Goal: Participate in discussion: Engage in conversation with other users on a specific topic

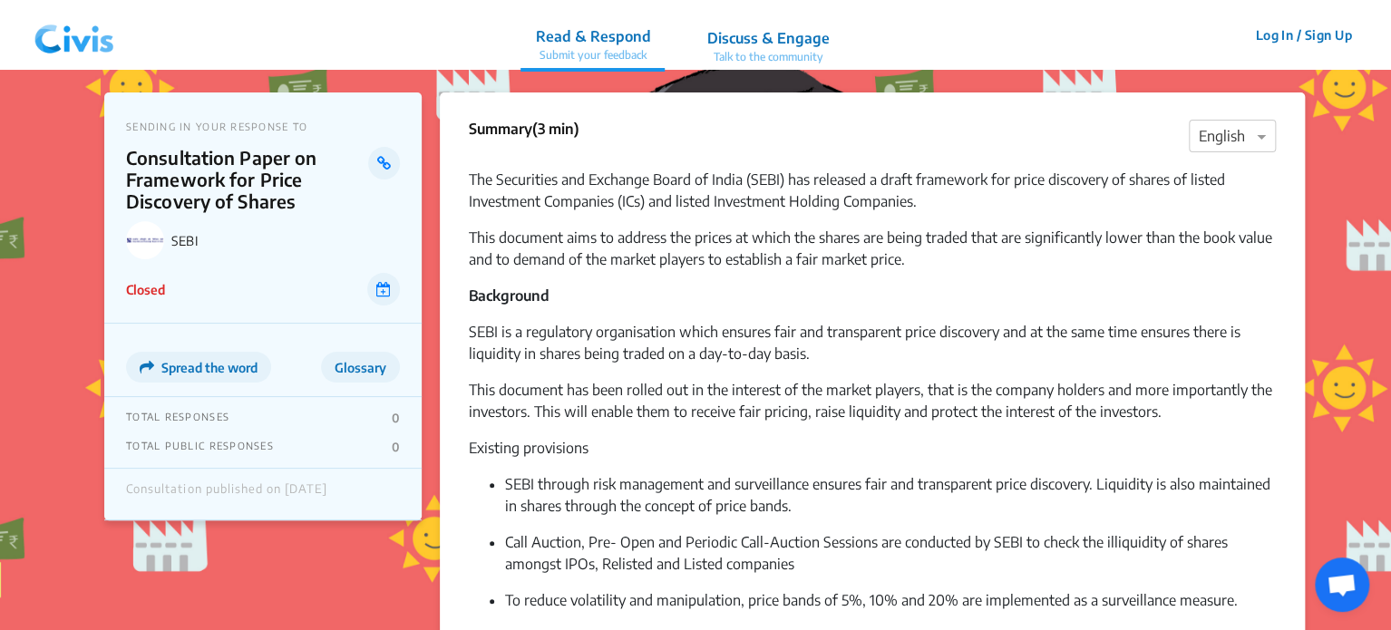
click at [756, 52] on p "Talk to the community" at bounding box center [768, 57] width 122 height 16
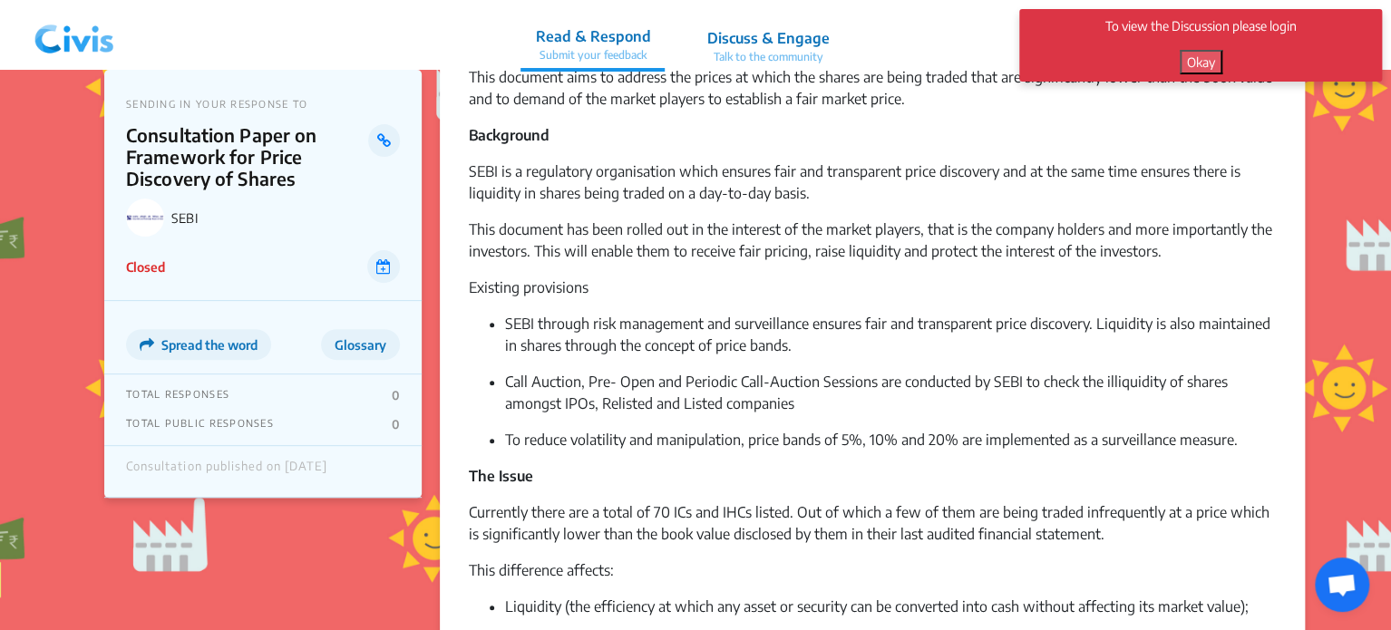
scroll to position [138, 0]
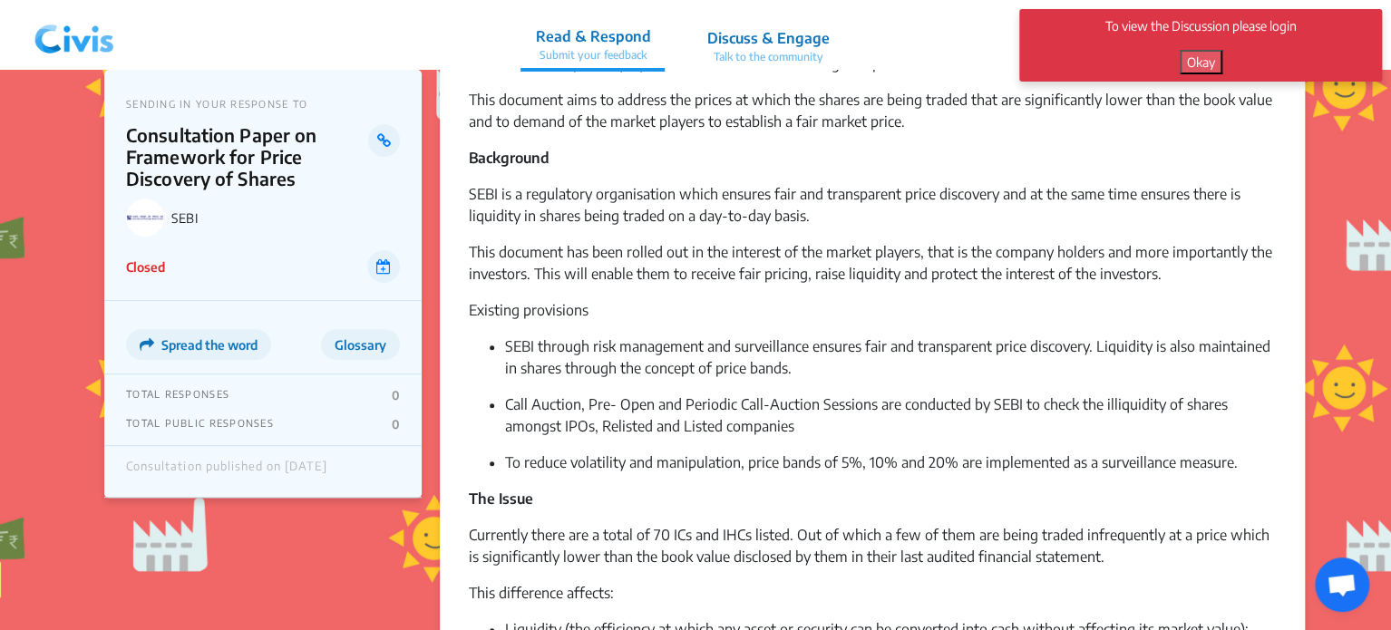
click at [785, 244] on p "This document has been rolled out in the interest of the market players, that i…" at bounding box center [872, 263] width 807 height 44
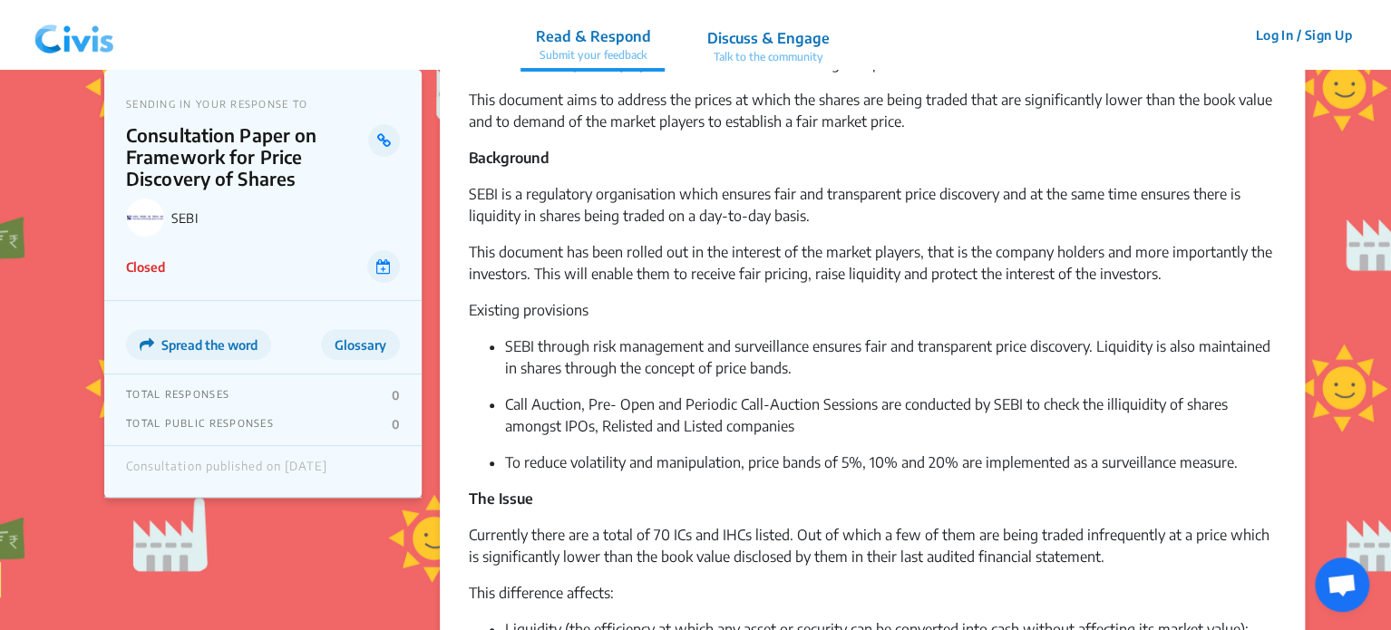
scroll to position [334, 0]
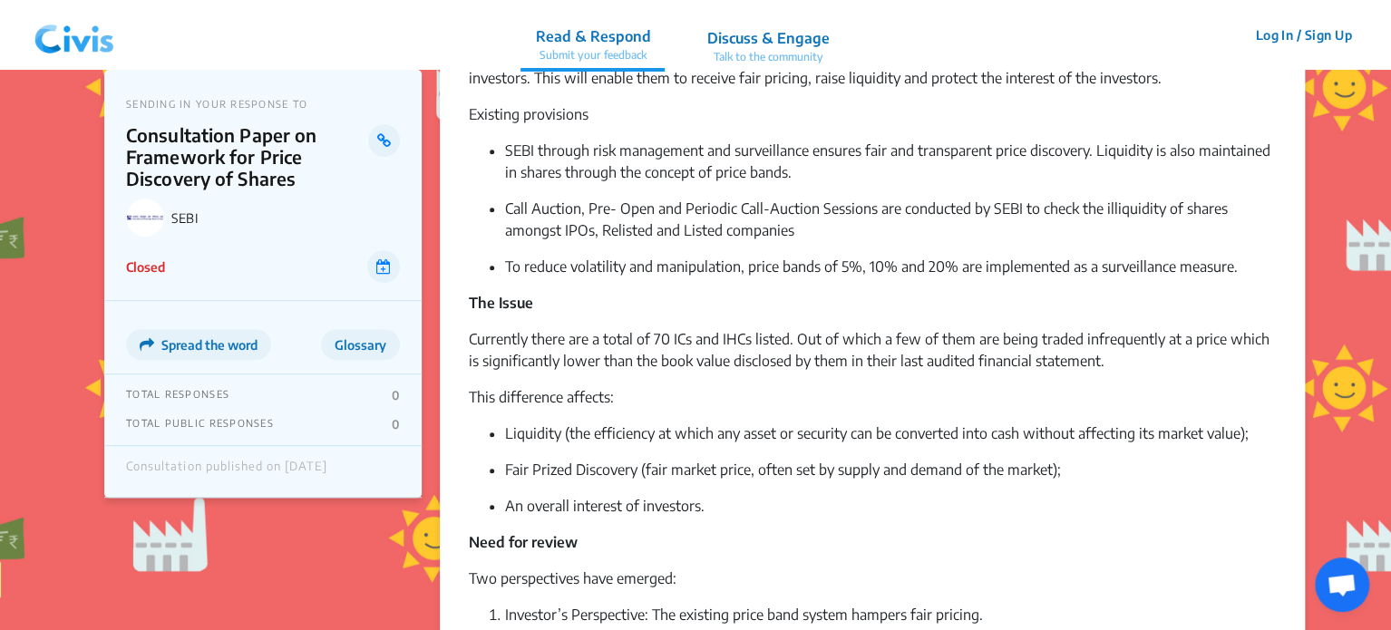
click at [1390, 149] on html "Read & Respond Submit your feedback Discuss & Engage Talk to the community Read…" at bounding box center [695, 16] width 1391 height 700
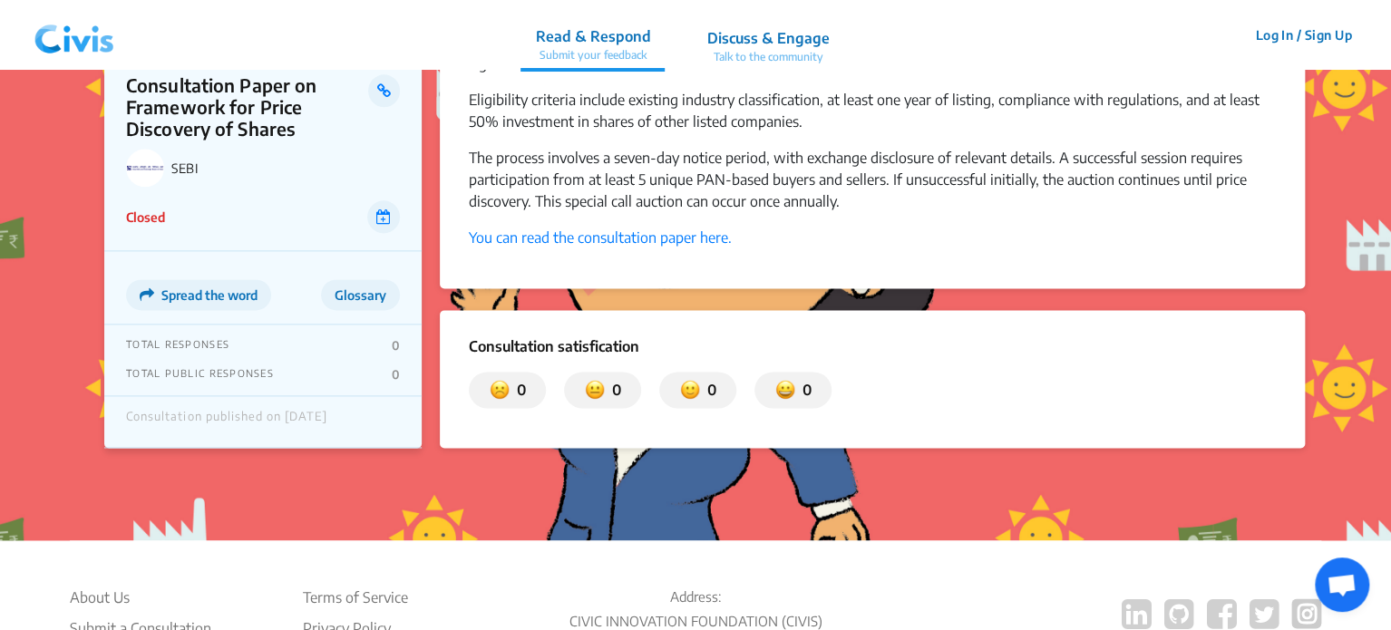
scroll to position [980, 0]
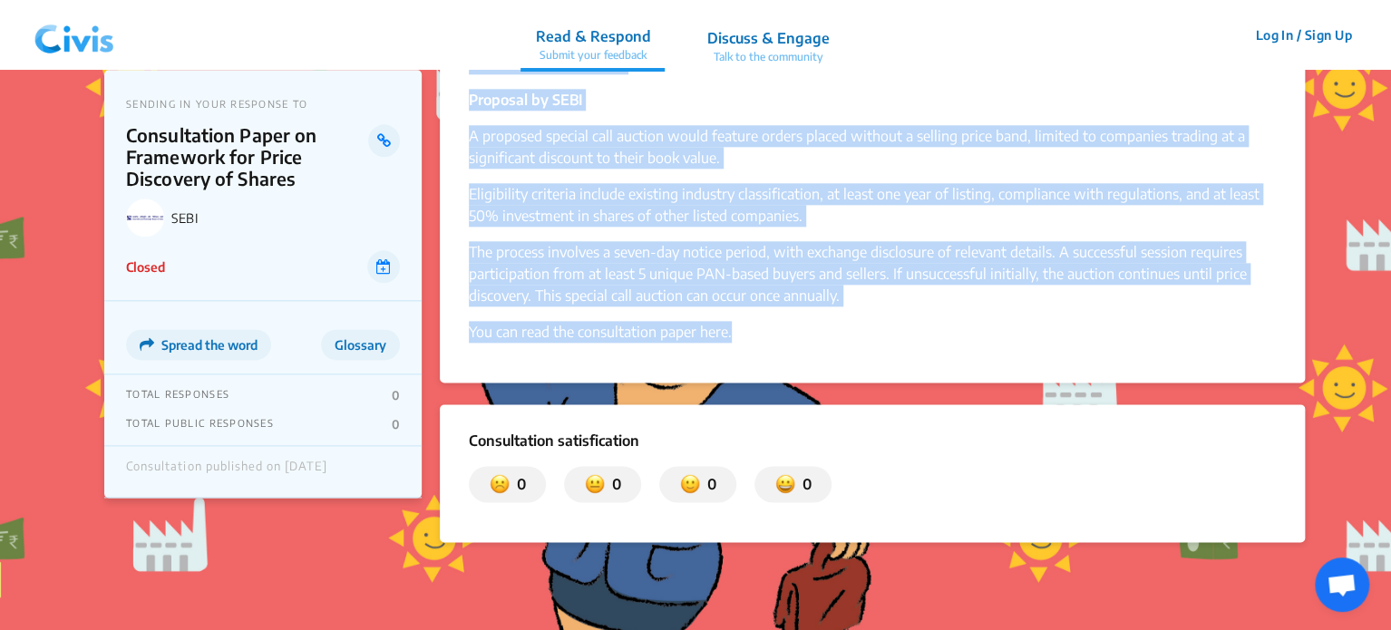
drag, startPoint x: 470, startPoint y: 131, endPoint x: 770, endPoint y: 327, distance: 359.0
click at [770, 327] on p "You can read the consultation paper here." at bounding box center [872, 332] width 807 height 22
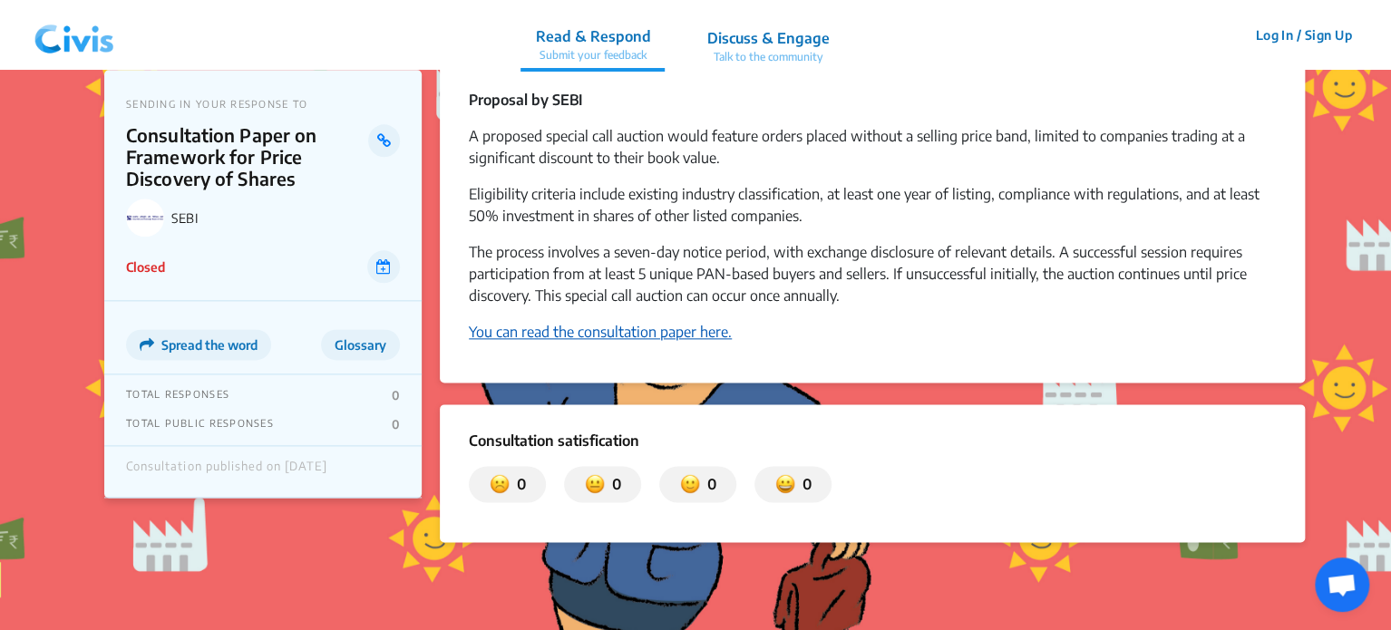
click at [675, 340] on link "You can read the consultation paper here." at bounding box center [600, 332] width 263 height 18
